Goal: Check status: Check status

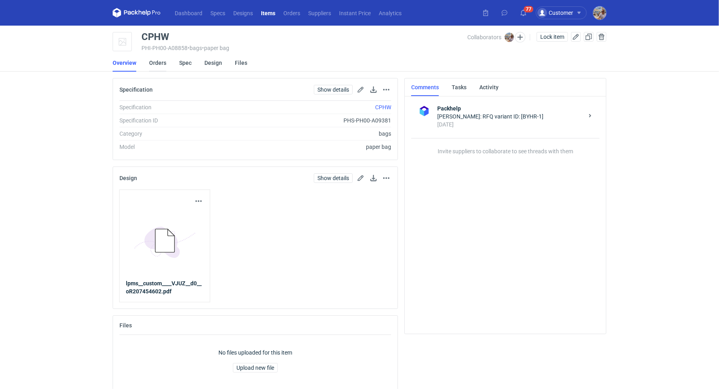
click at [155, 62] on link "Orders" at bounding box center [157, 63] width 17 height 18
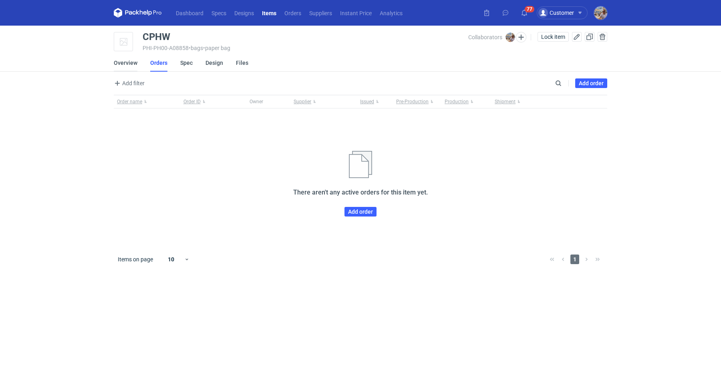
click at [119, 63] on link "Overview" at bounding box center [126, 63] width 24 height 18
